Goal: Transaction & Acquisition: Purchase product/service

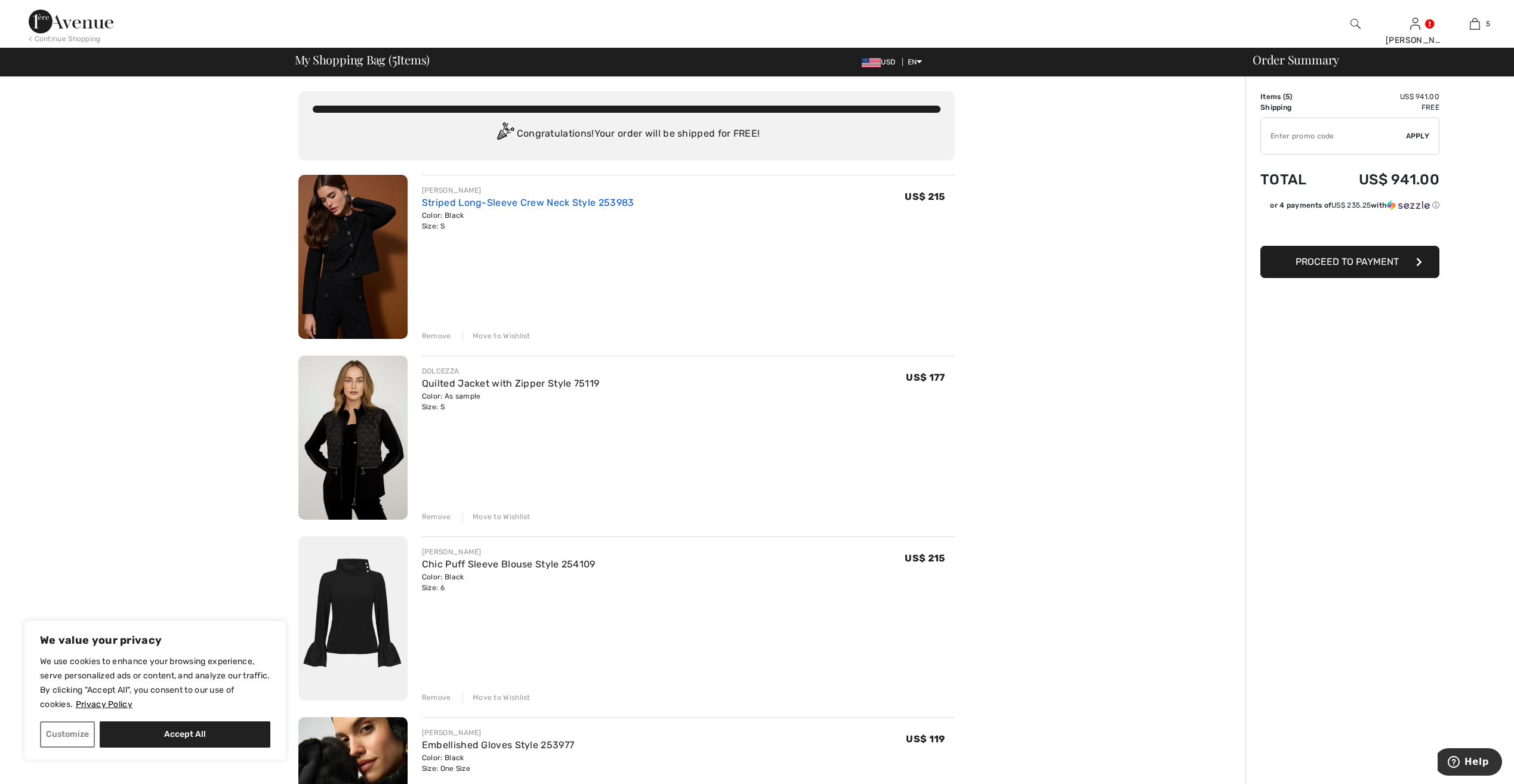
click at [433, 202] on link "Striped Long-Sleeve Crew Neck Style 253983" at bounding box center [528, 202] width 212 height 11
click at [471, 387] on link "Quilted Jacket with Zipper Style 75119" at bounding box center [510, 383] width 177 height 11
